Goal: Task Accomplishment & Management: Use online tool/utility

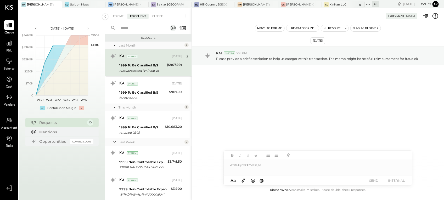
click at [330, 3] on div "KinKan LLC" at bounding box center [338, 5] width 17 height 4
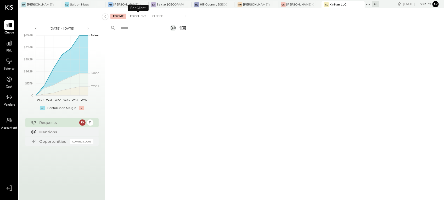
click at [138, 16] on div "For Client" at bounding box center [137, 16] width 21 height 5
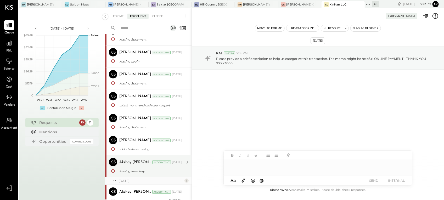
scroll to position [41, 0]
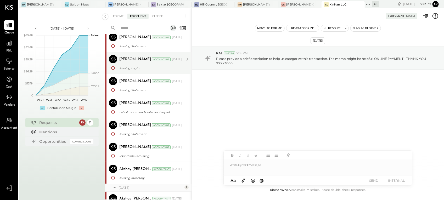
click at [133, 70] on div "Missing Login" at bounding box center [149, 68] width 61 height 5
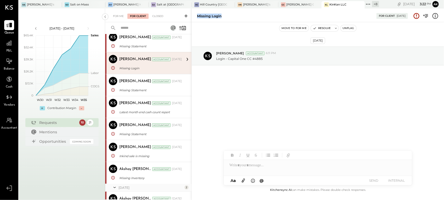
drag, startPoint x: 226, startPoint y: 14, endPoint x: 193, endPoint y: 18, distance: 33.4
click at [193, 18] on div "Missing Login For Client [DATE]" at bounding box center [318, 15] width 252 height 10
copy div "Missing Login"
